Goal: Navigation & Orientation: Find specific page/section

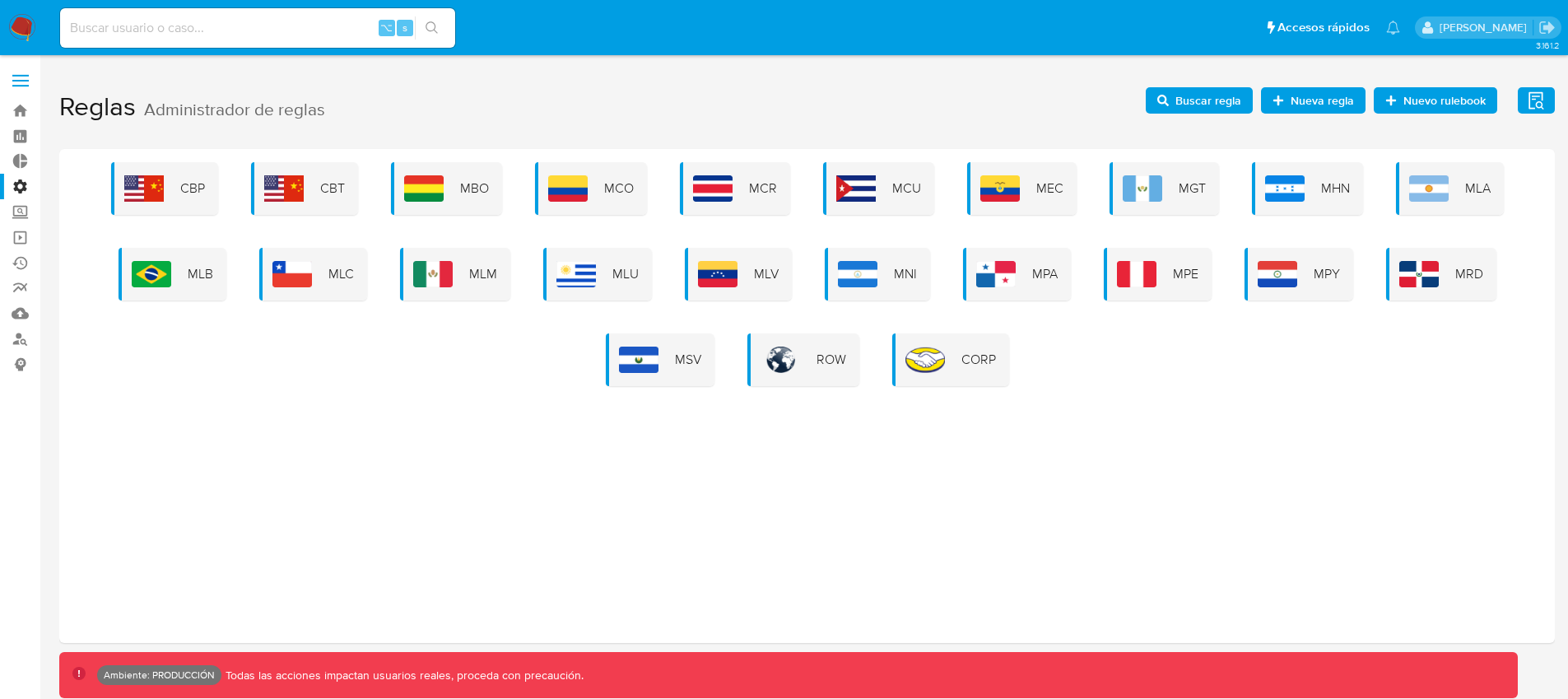
click at [23, 187] on label "Administración" at bounding box center [98, 186] width 196 height 26
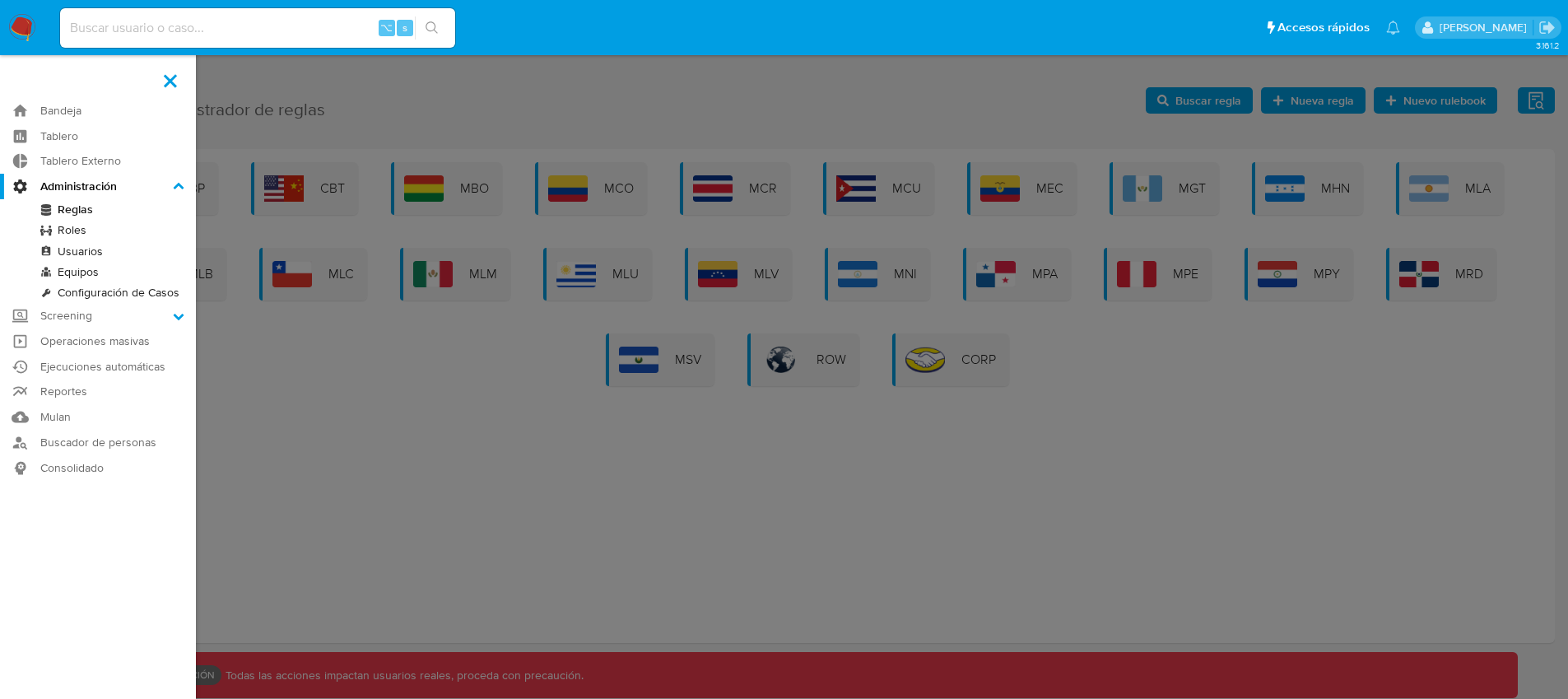
click at [0, 0] on input "Administración" at bounding box center [0, 0] width 0 height 0
click at [85, 167] on link "Tablero Externo" at bounding box center [98, 162] width 196 height 26
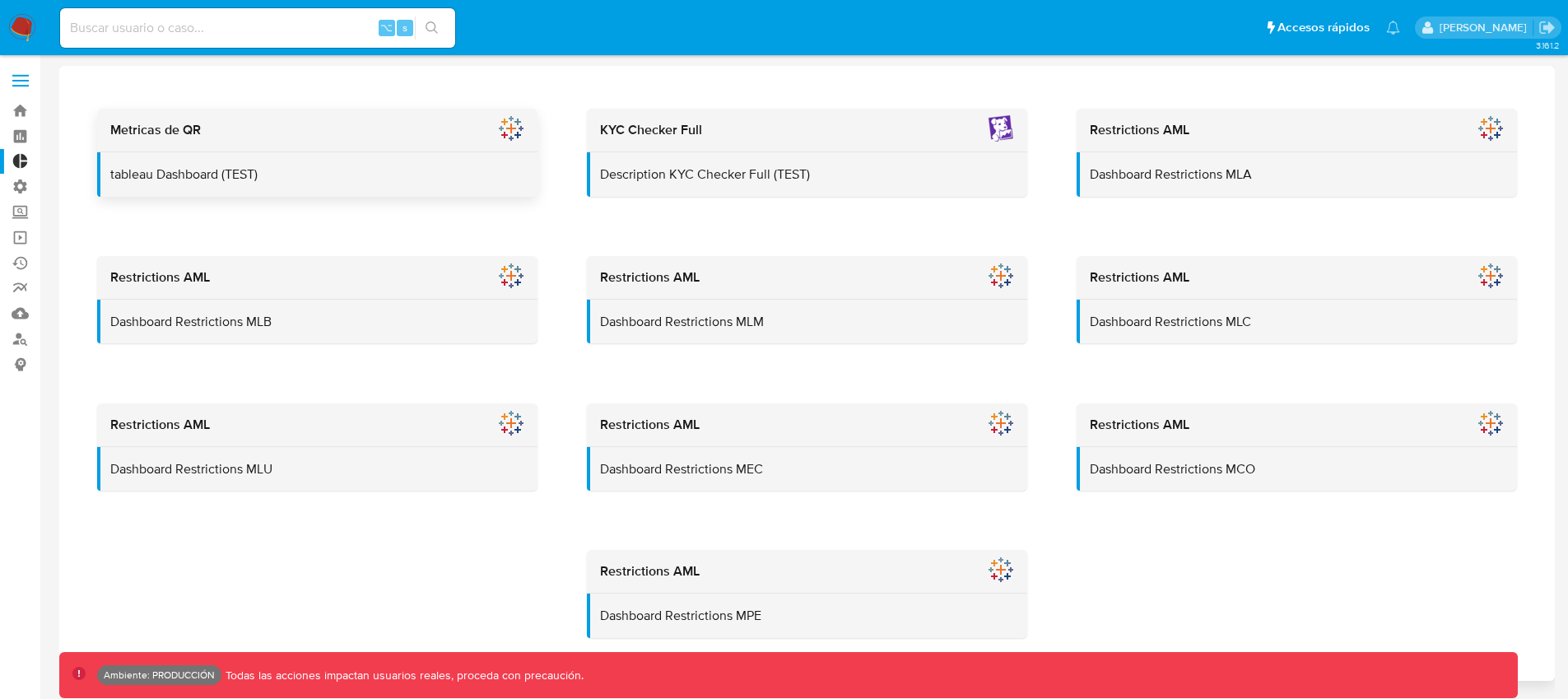
click at [496, 152] on div "tableau Dashboard (TEST)" at bounding box center [317, 174] width 441 height 45
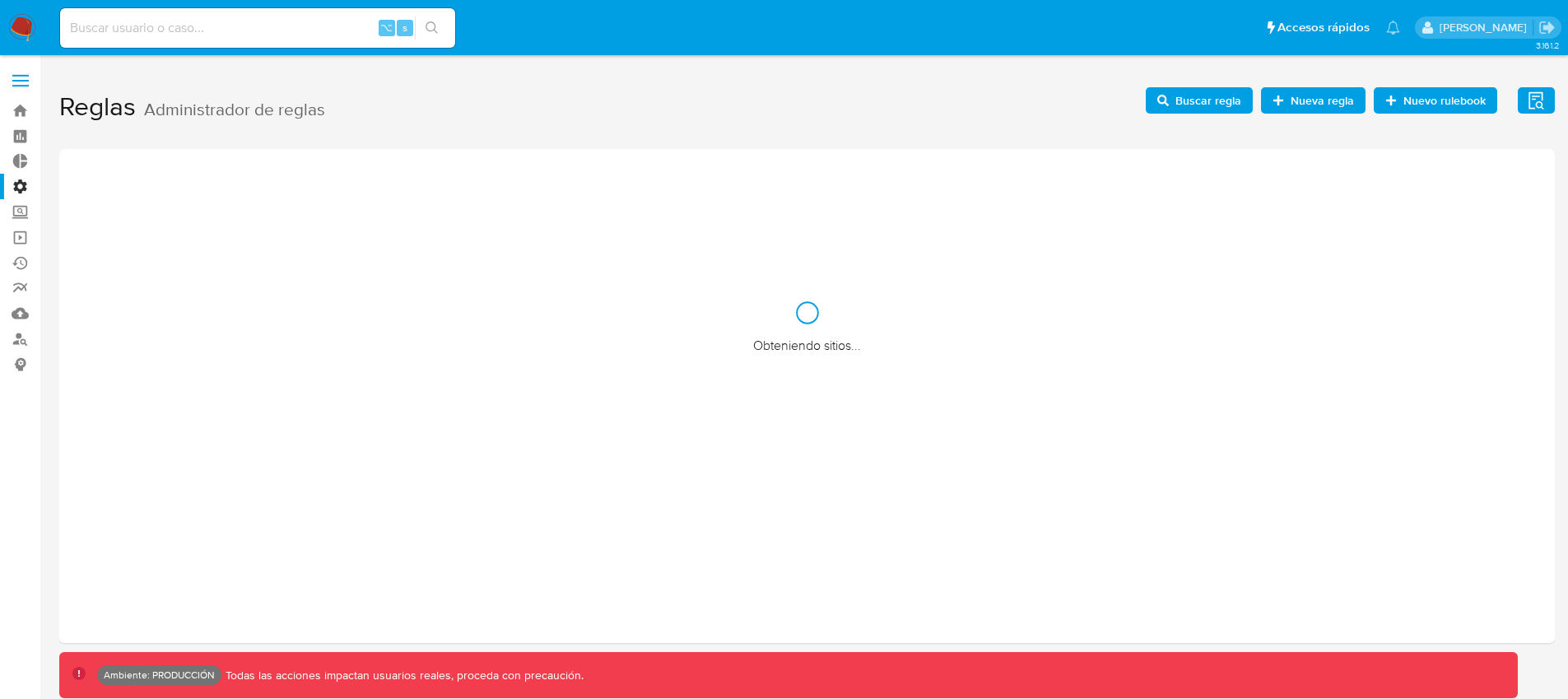
click at [21, 190] on label "Administración" at bounding box center [98, 186] width 196 height 26
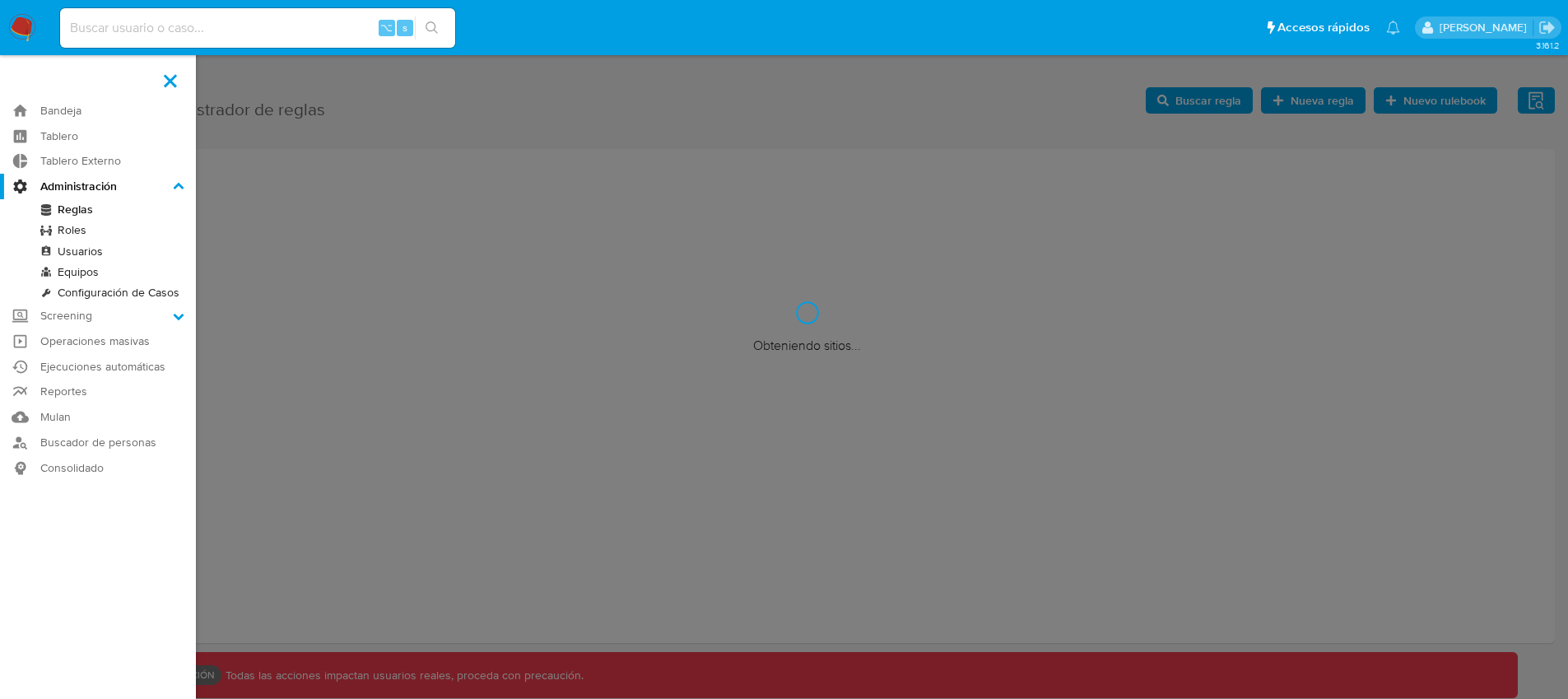
click at [0, 0] on input "Administración" at bounding box center [0, 0] width 0 height 0
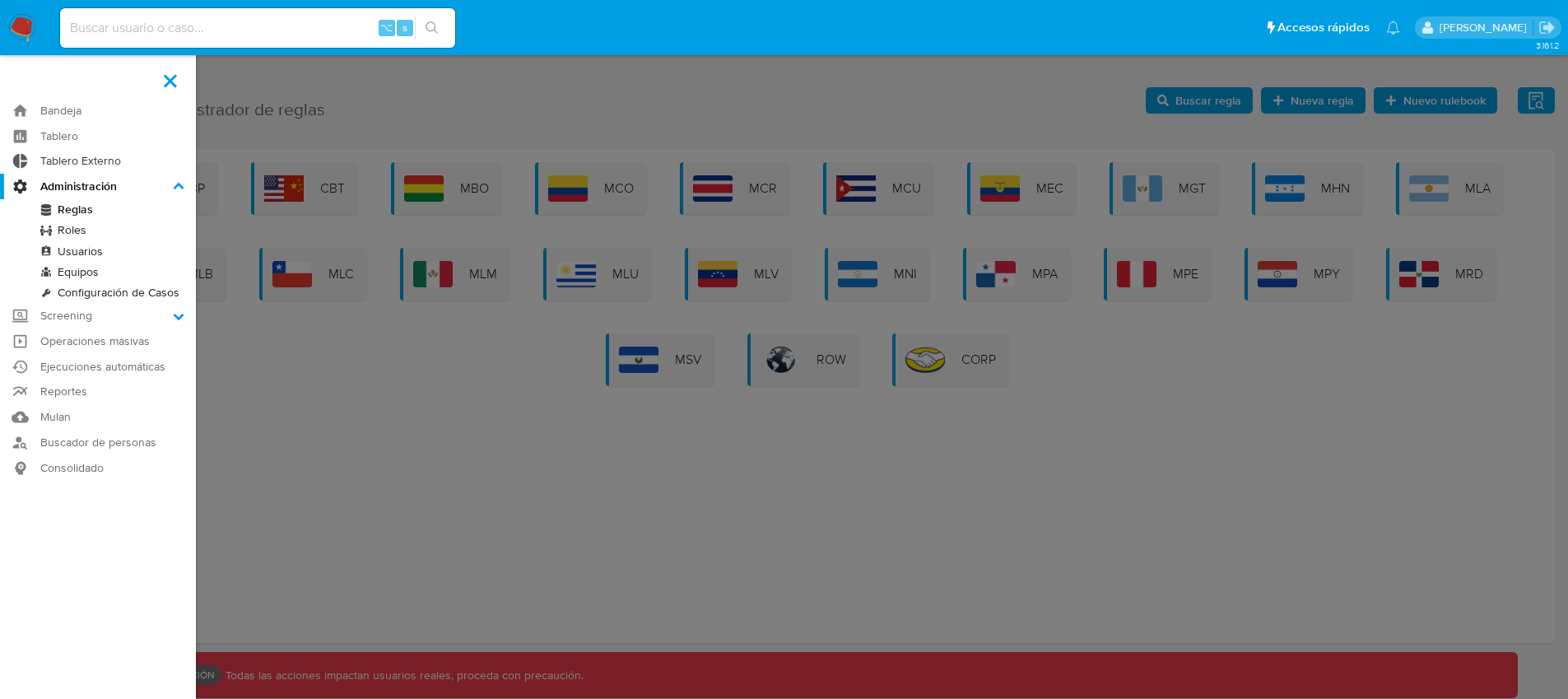
click at [86, 163] on link "Tablero Externo" at bounding box center [98, 162] width 196 height 26
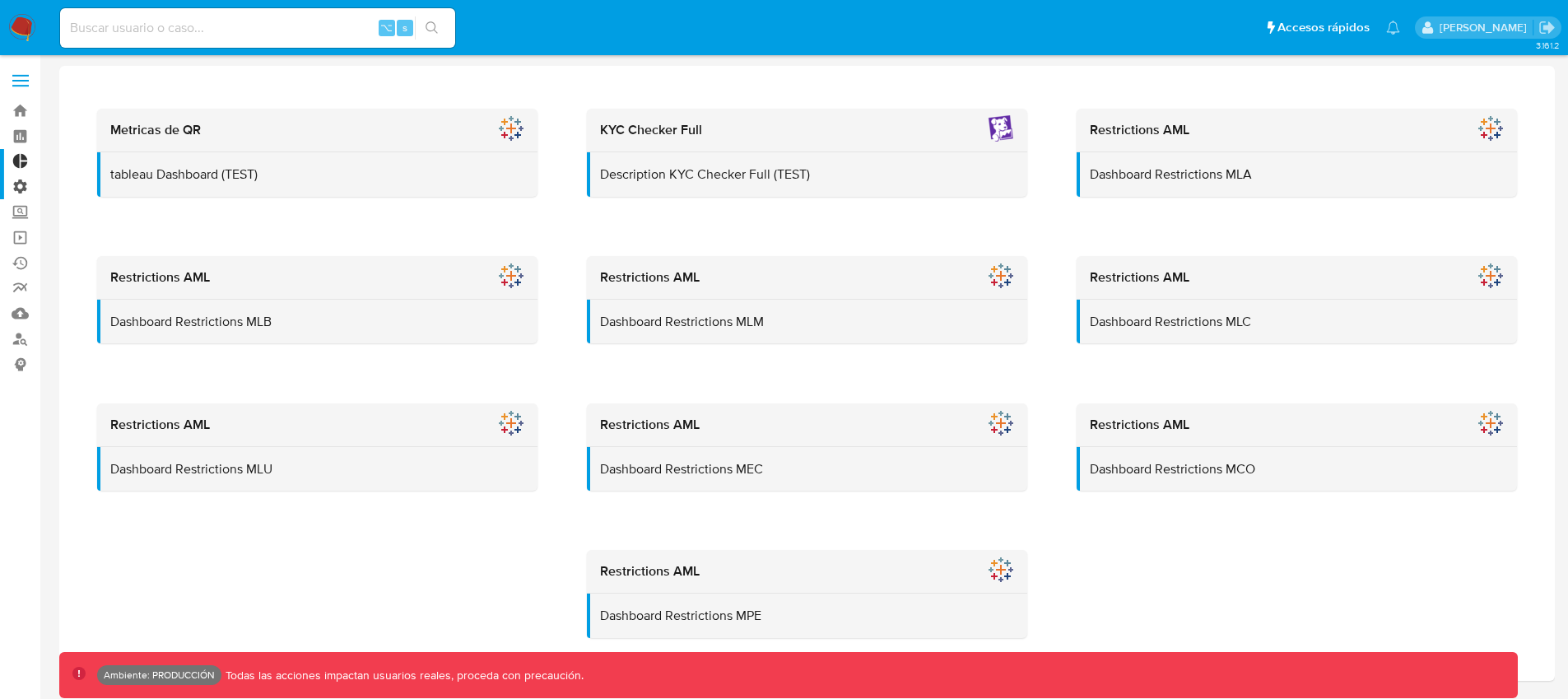
click at [19, 188] on label "Administración" at bounding box center [98, 186] width 196 height 26
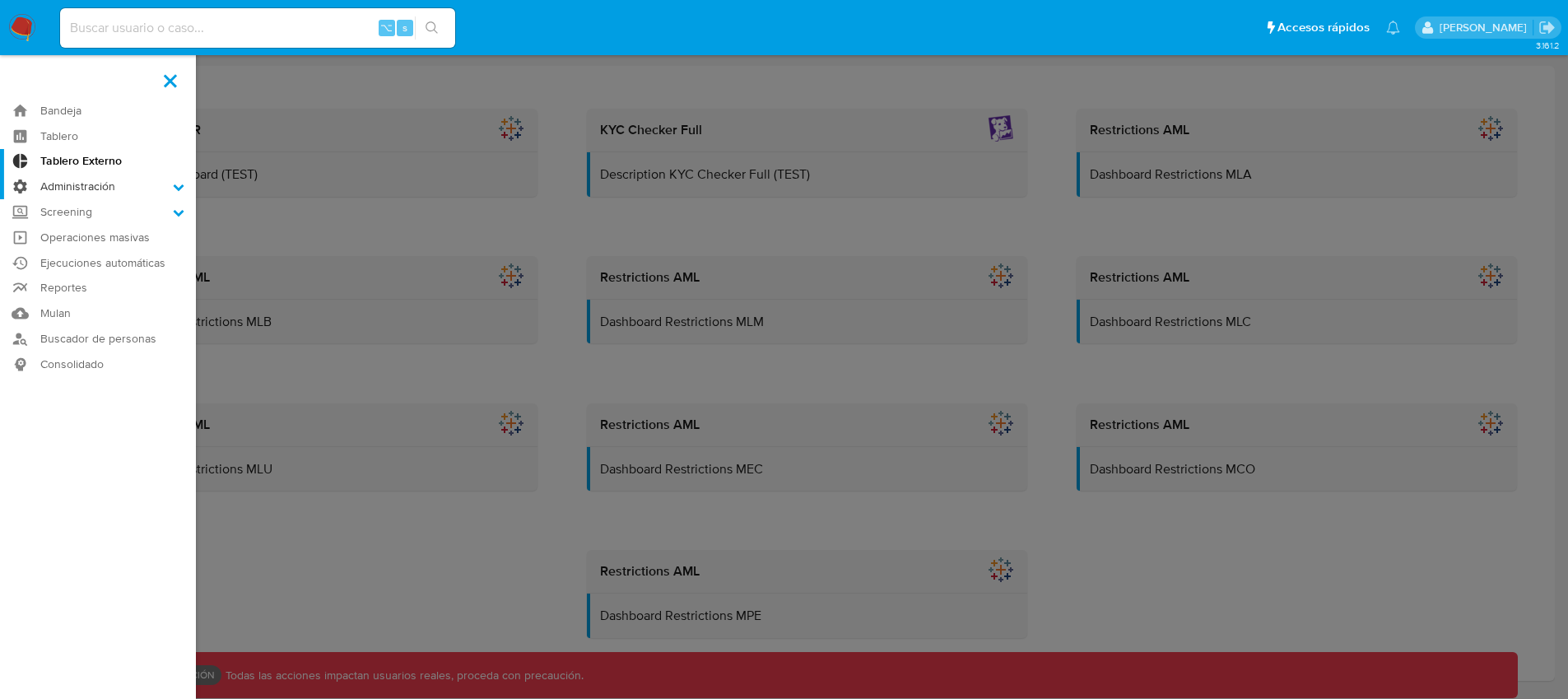
click at [0, 0] on input "Administración" at bounding box center [0, 0] width 0 height 0
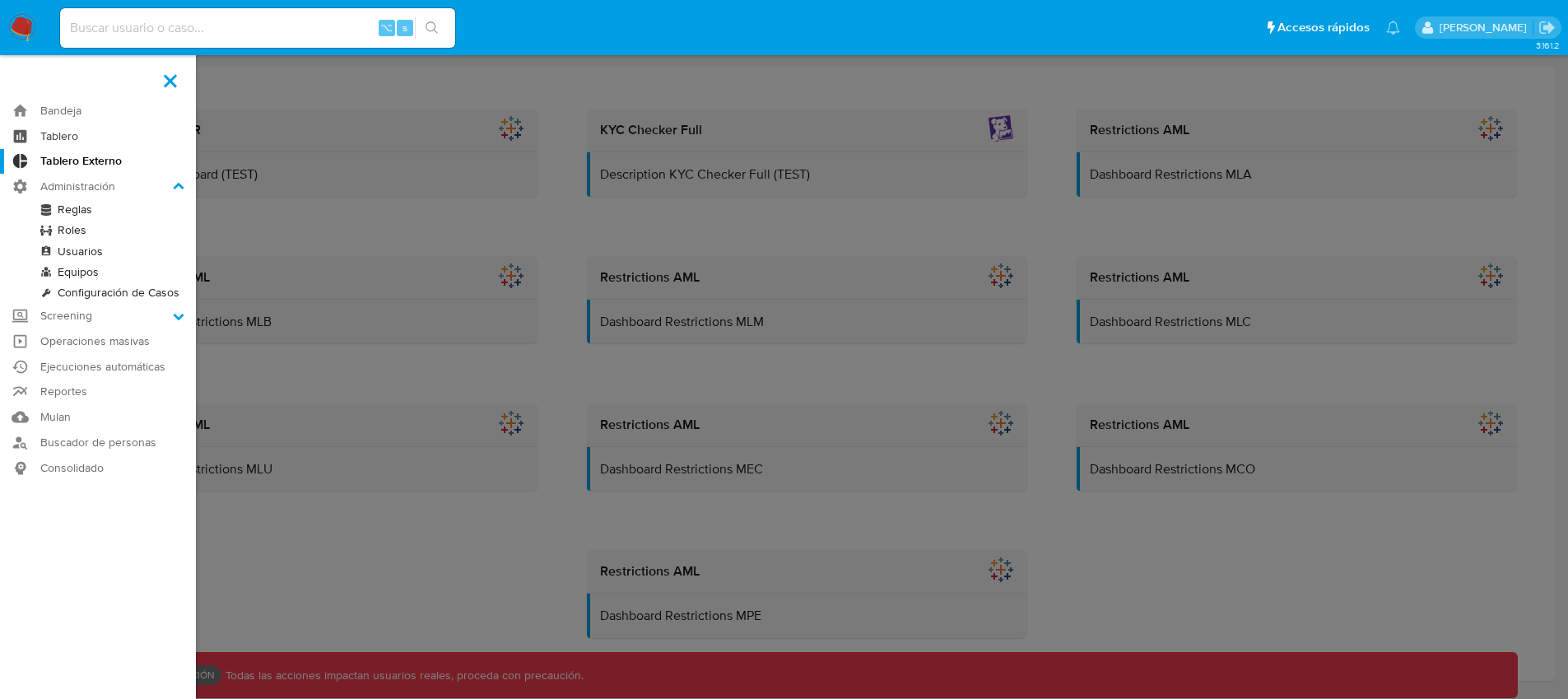
click at [50, 140] on link "Tablero" at bounding box center [98, 136] width 196 height 26
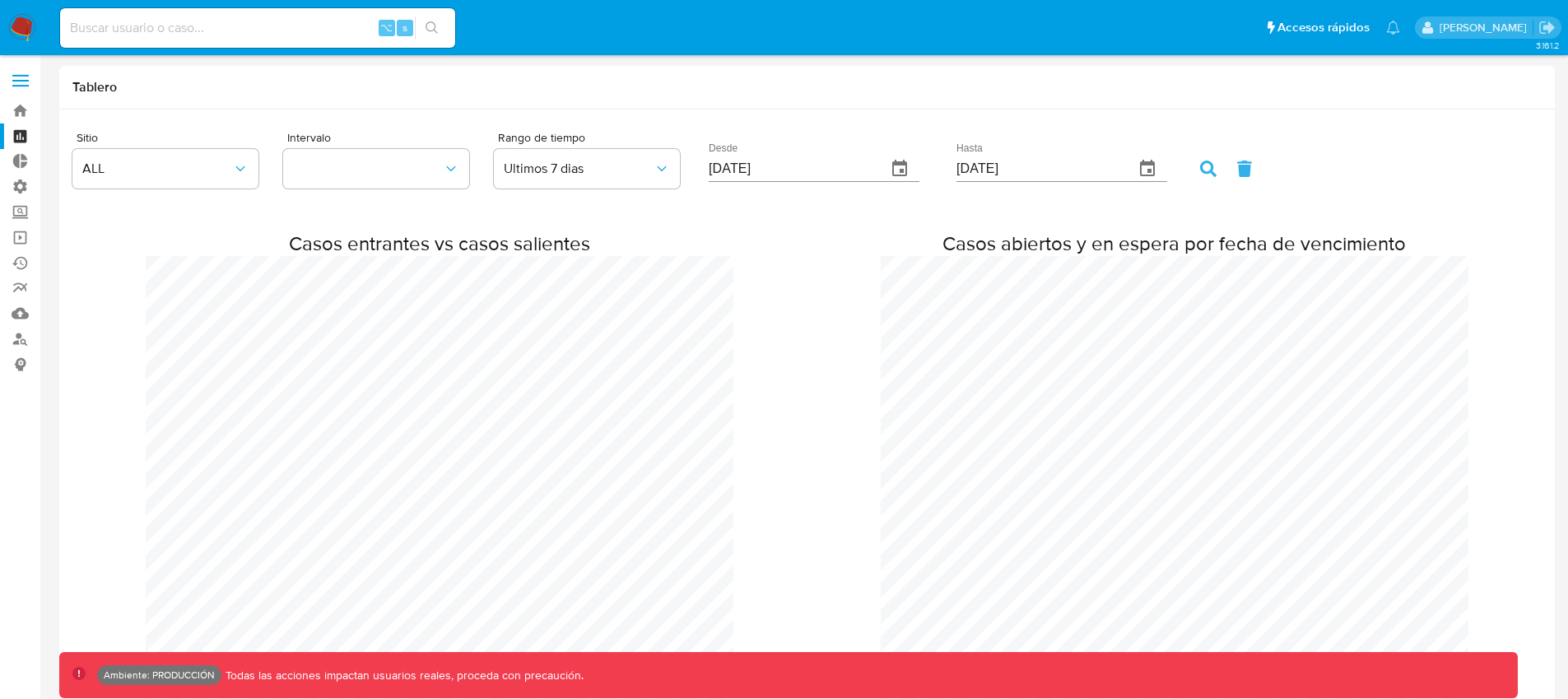
scroll to position [819642, 821603]
